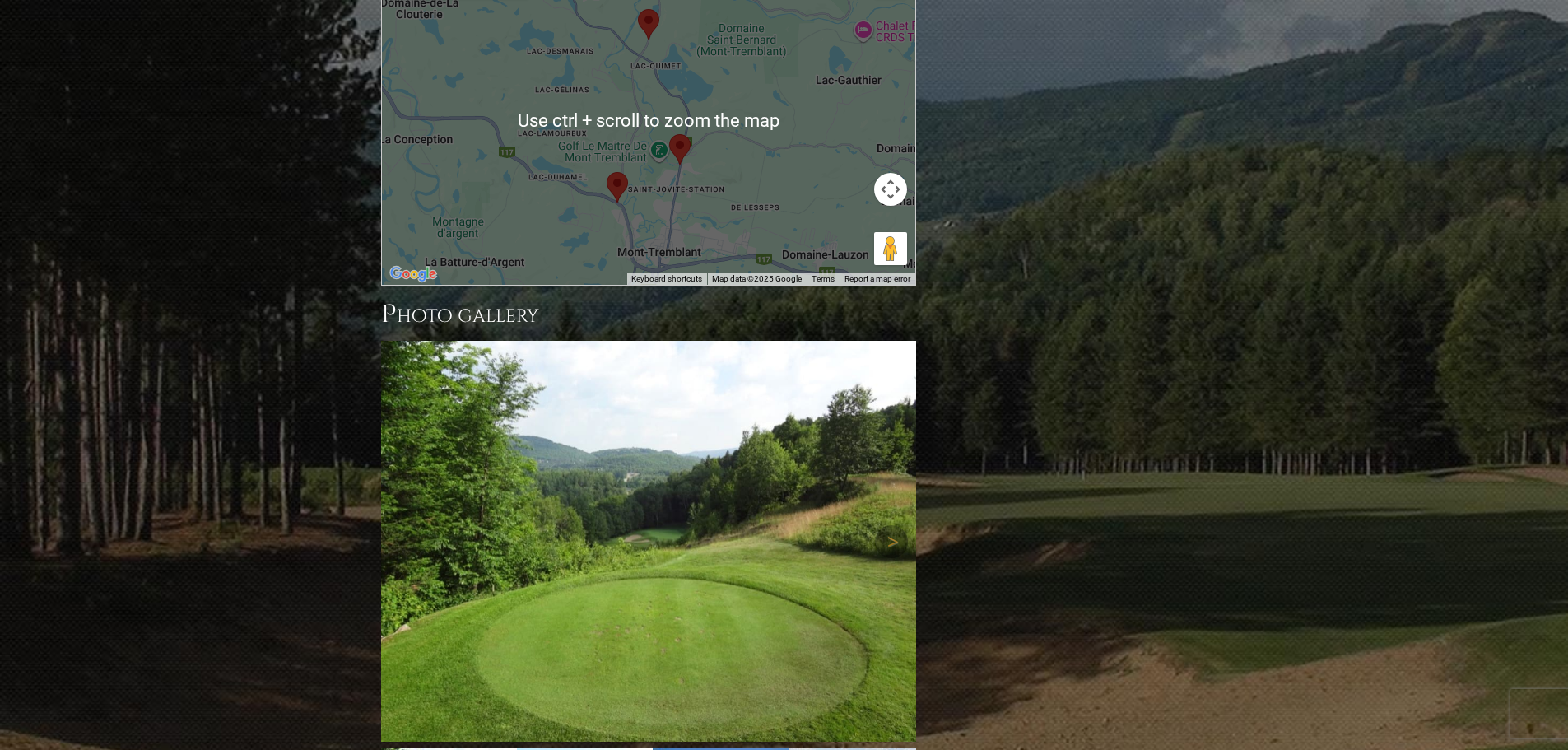
scroll to position [1337, 0]
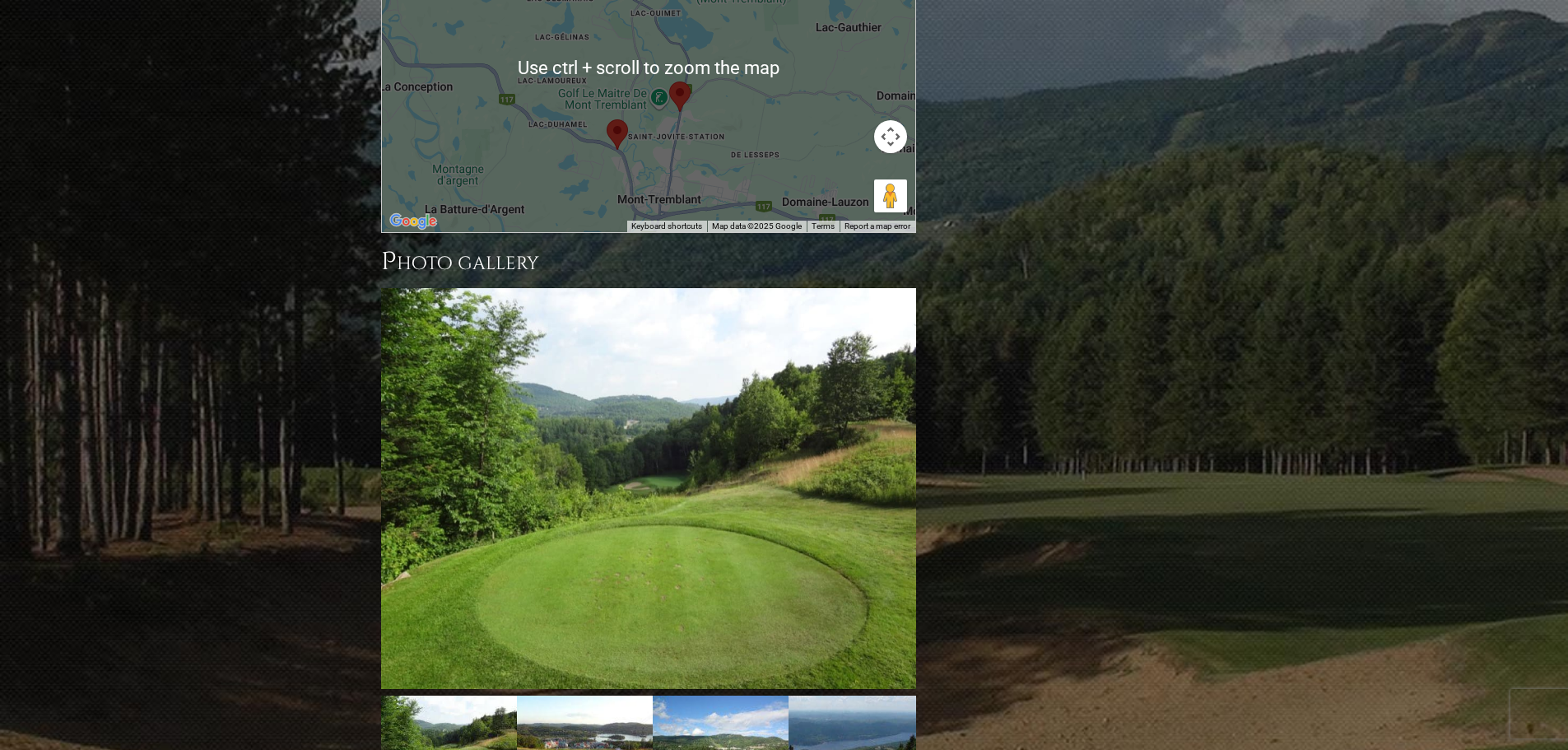
click at [564, 347] on img at bounding box center [648, 489] width 535 height 401
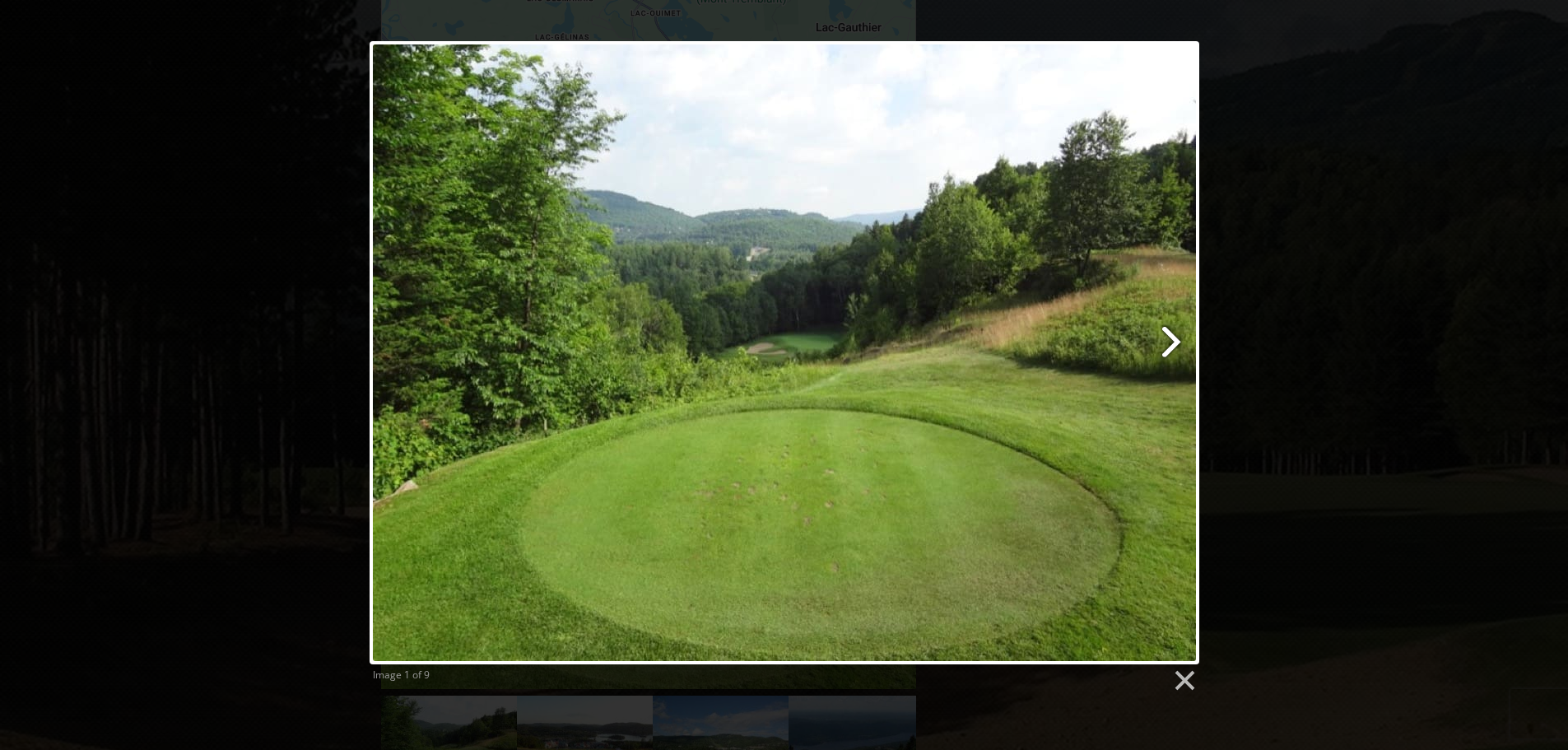
click at [1170, 335] on link at bounding box center [932, 352] width 530 height 623
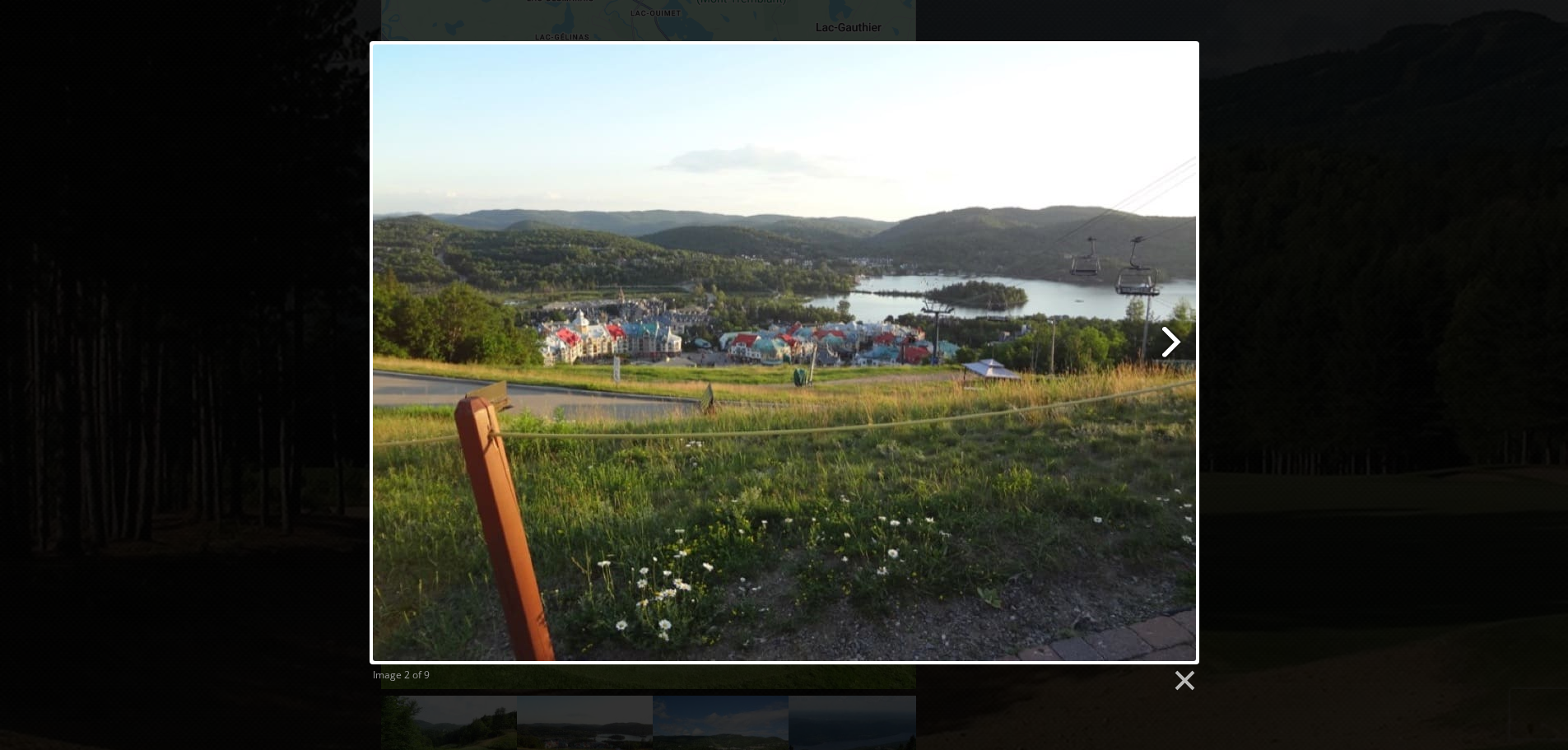
click at [1169, 332] on link at bounding box center [932, 352] width 530 height 623
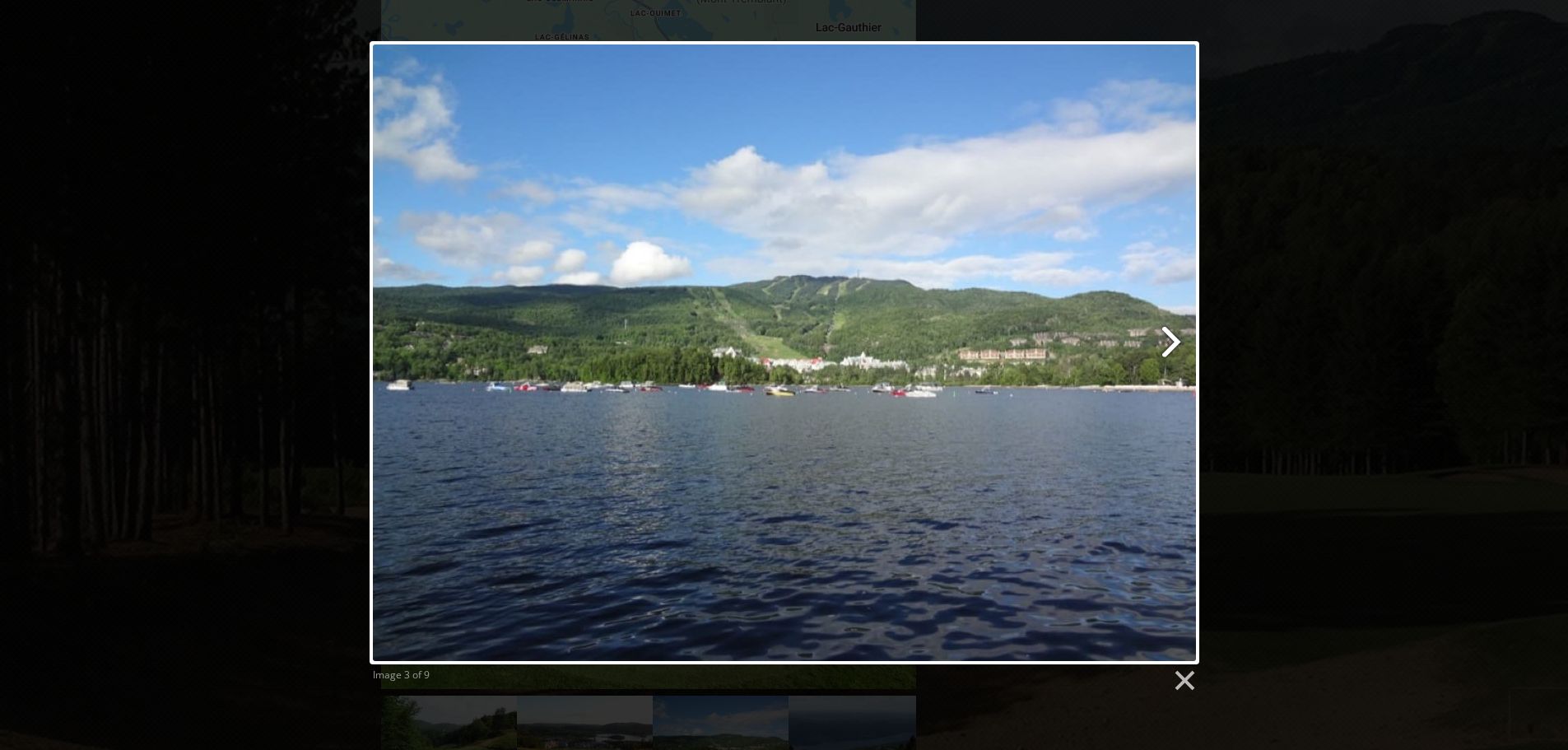
click at [1167, 326] on link at bounding box center [932, 352] width 530 height 623
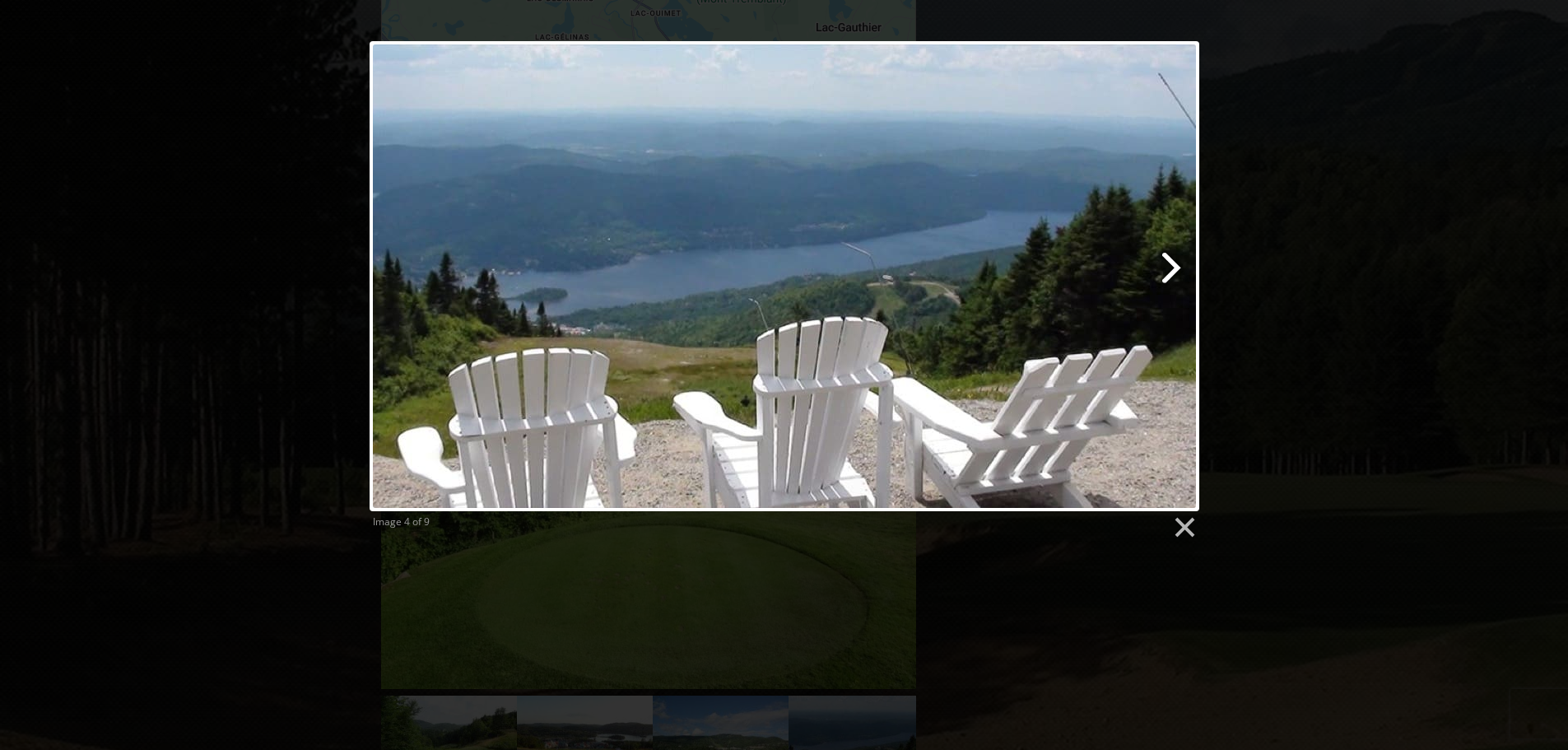
click at [1175, 270] on link at bounding box center [932, 275] width 530 height 470
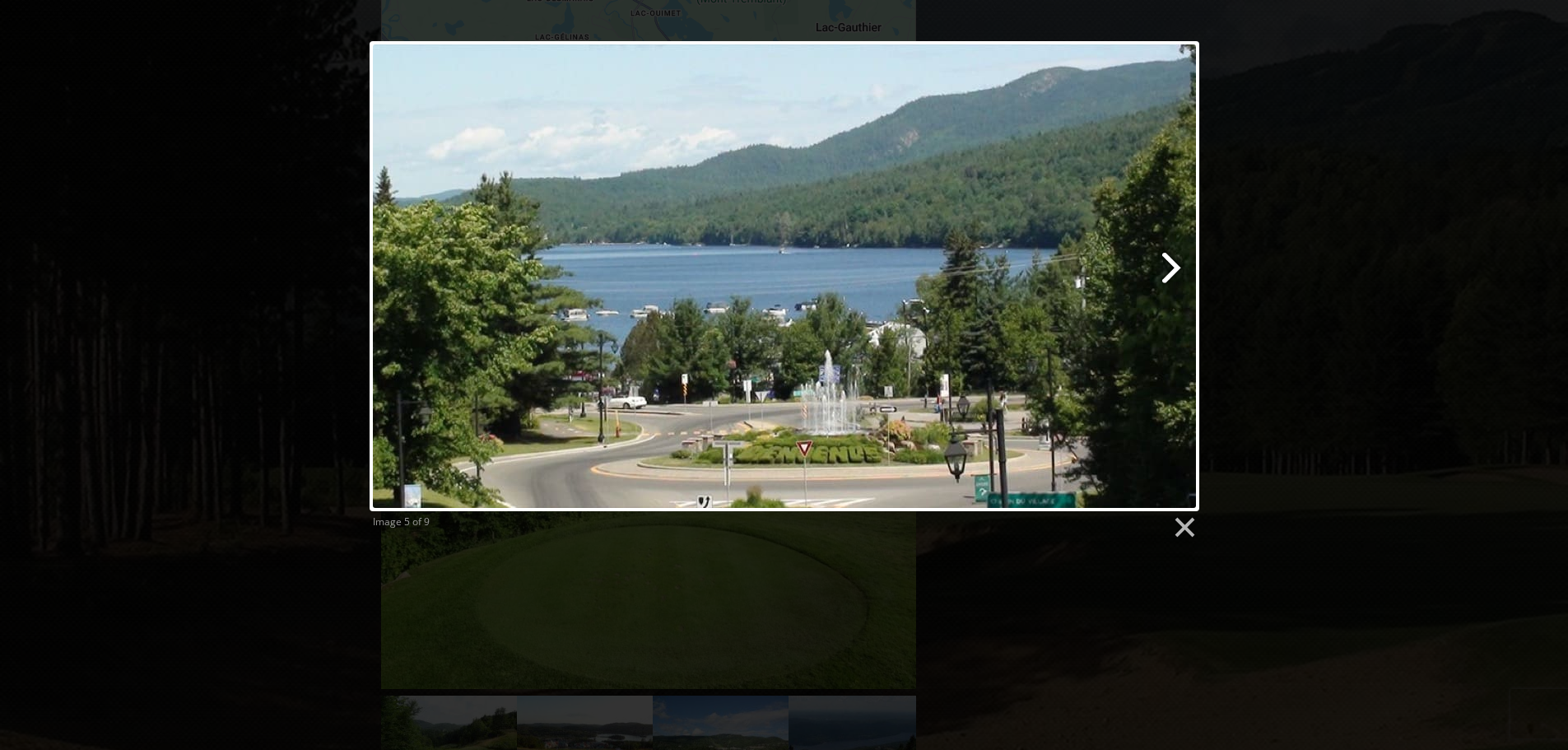
click at [1175, 270] on link at bounding box center [932, 275] width 530 height 470
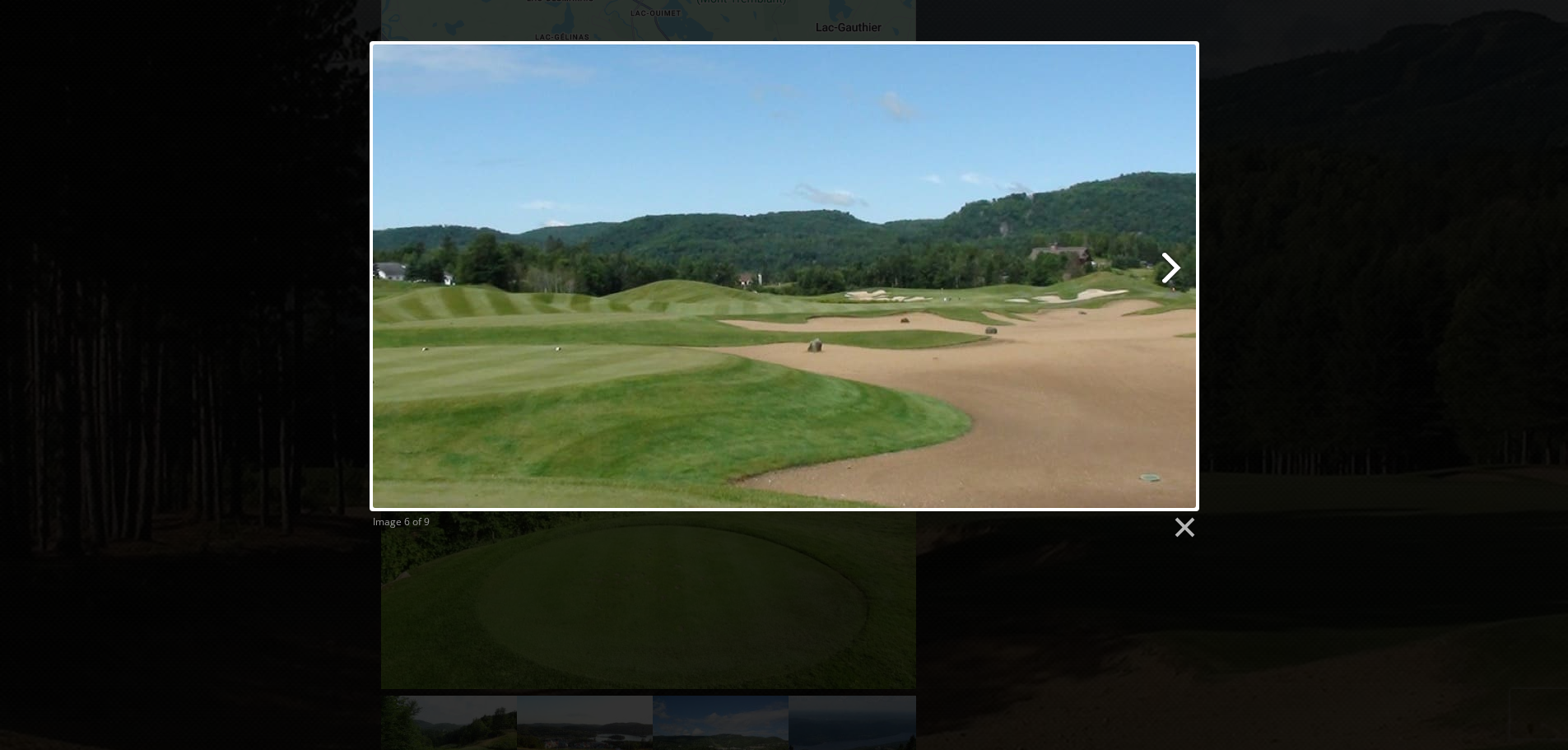
click at [1170, 261] on link at bounding box center [932, 275] width 530 height 470
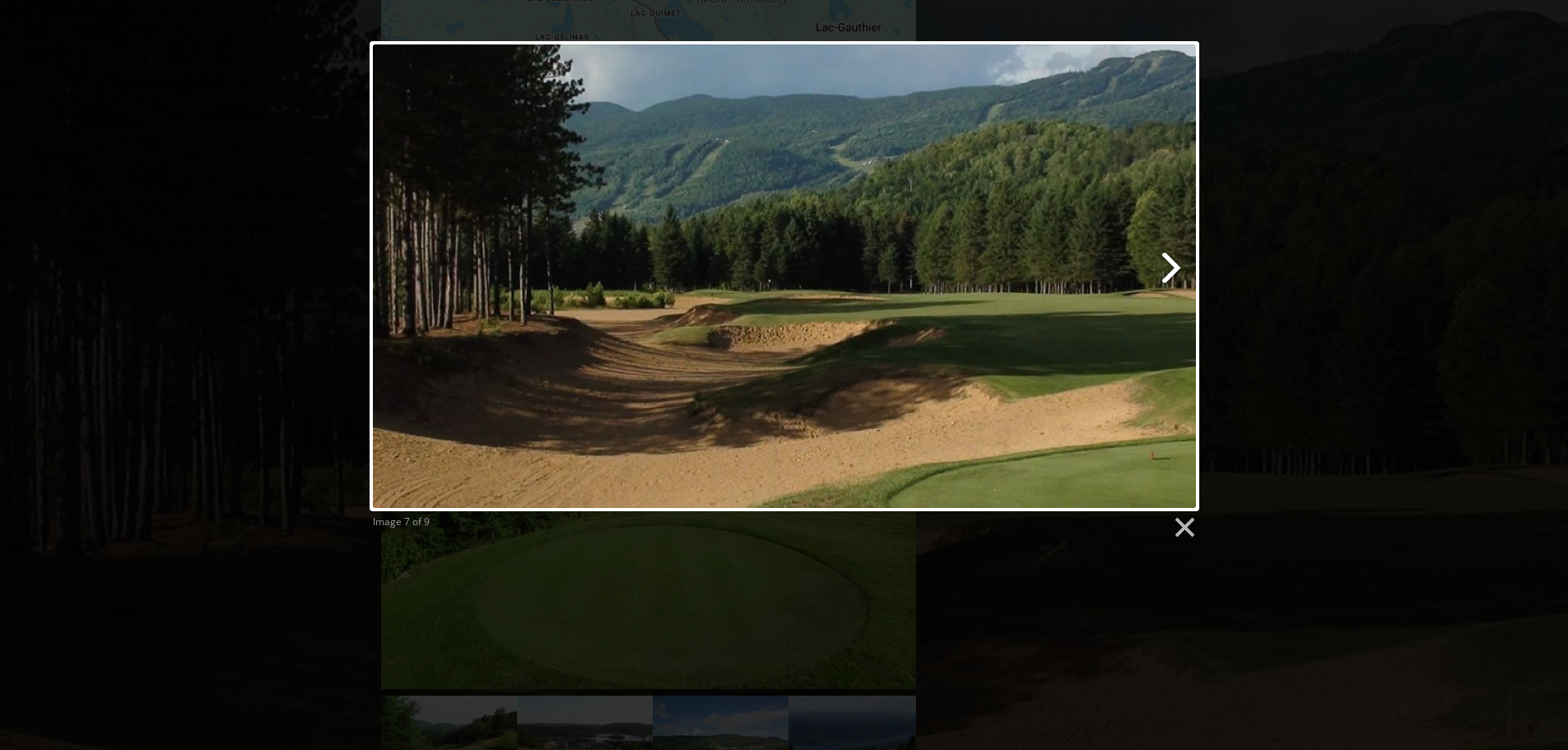
click at [1170, 261] on link at bounding box center [932, 275] width 530 height 470
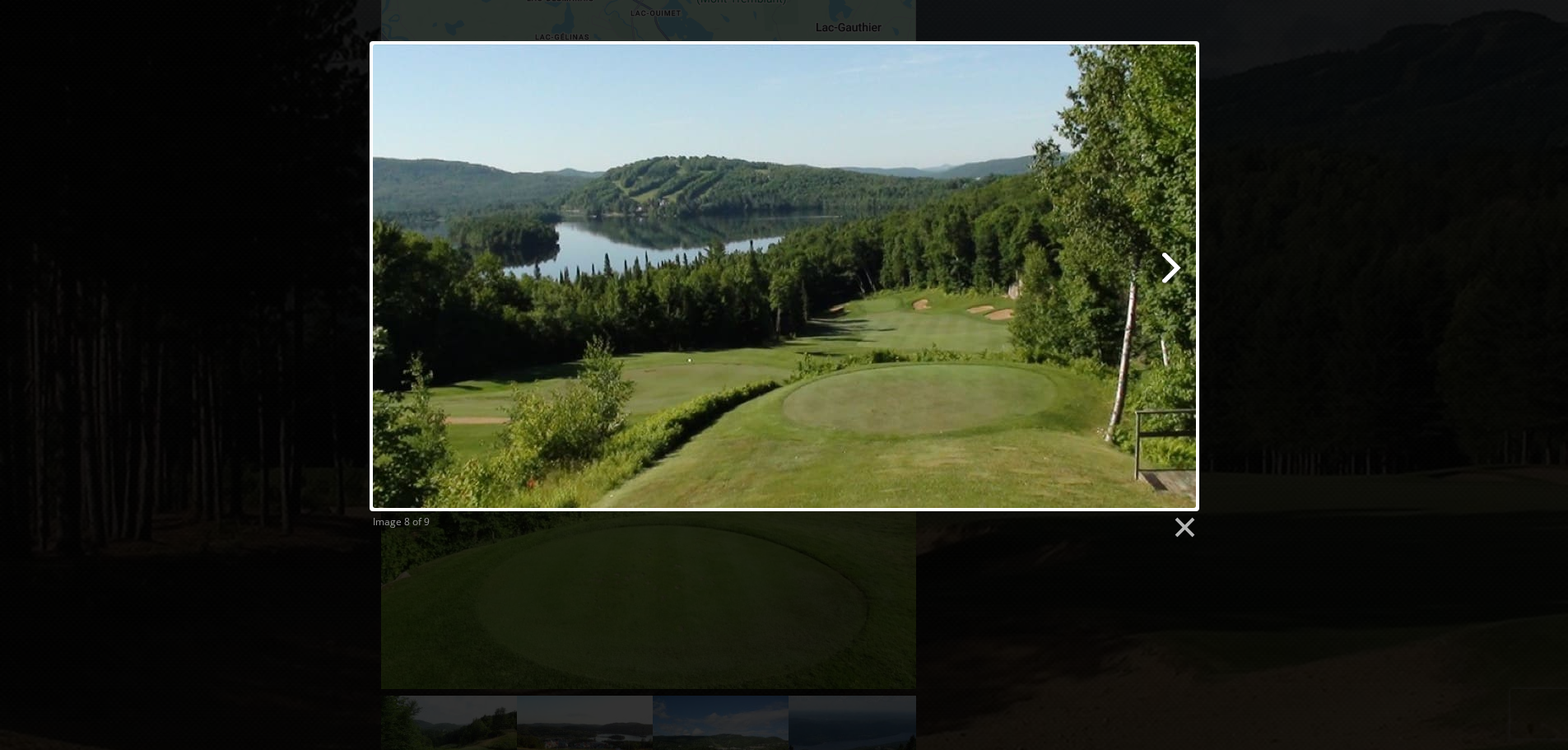
click at [1170, 261] on link at bounding box center [932, 275] width 530 height 470
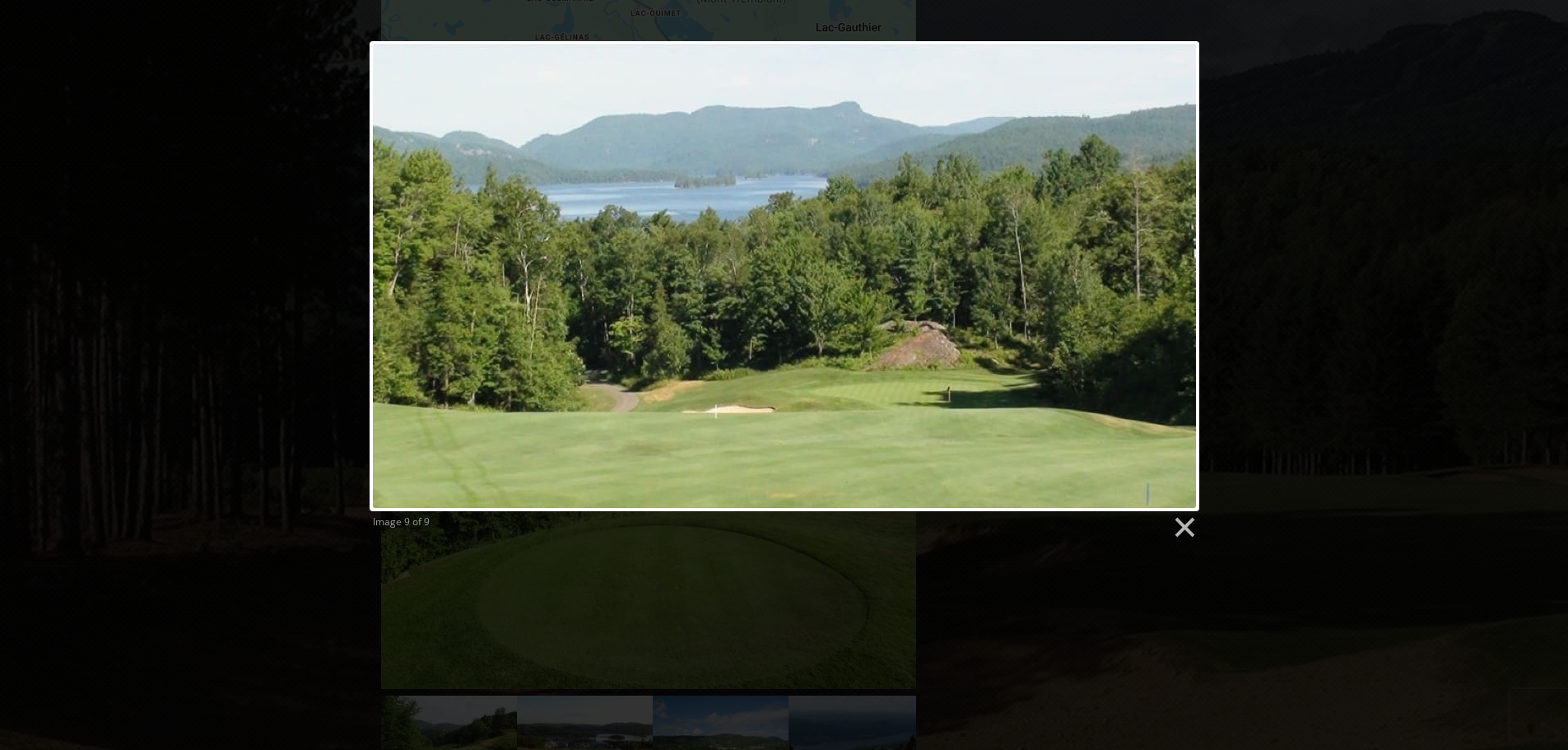
click at [1170, 261] on div at bounding box center [784, 275] width 829 height 470
click at [1192, 522] on link at bounding box center [1183, 528] width 25 height 25
